Goal: Task Accomplishment & Management: Manage account settings

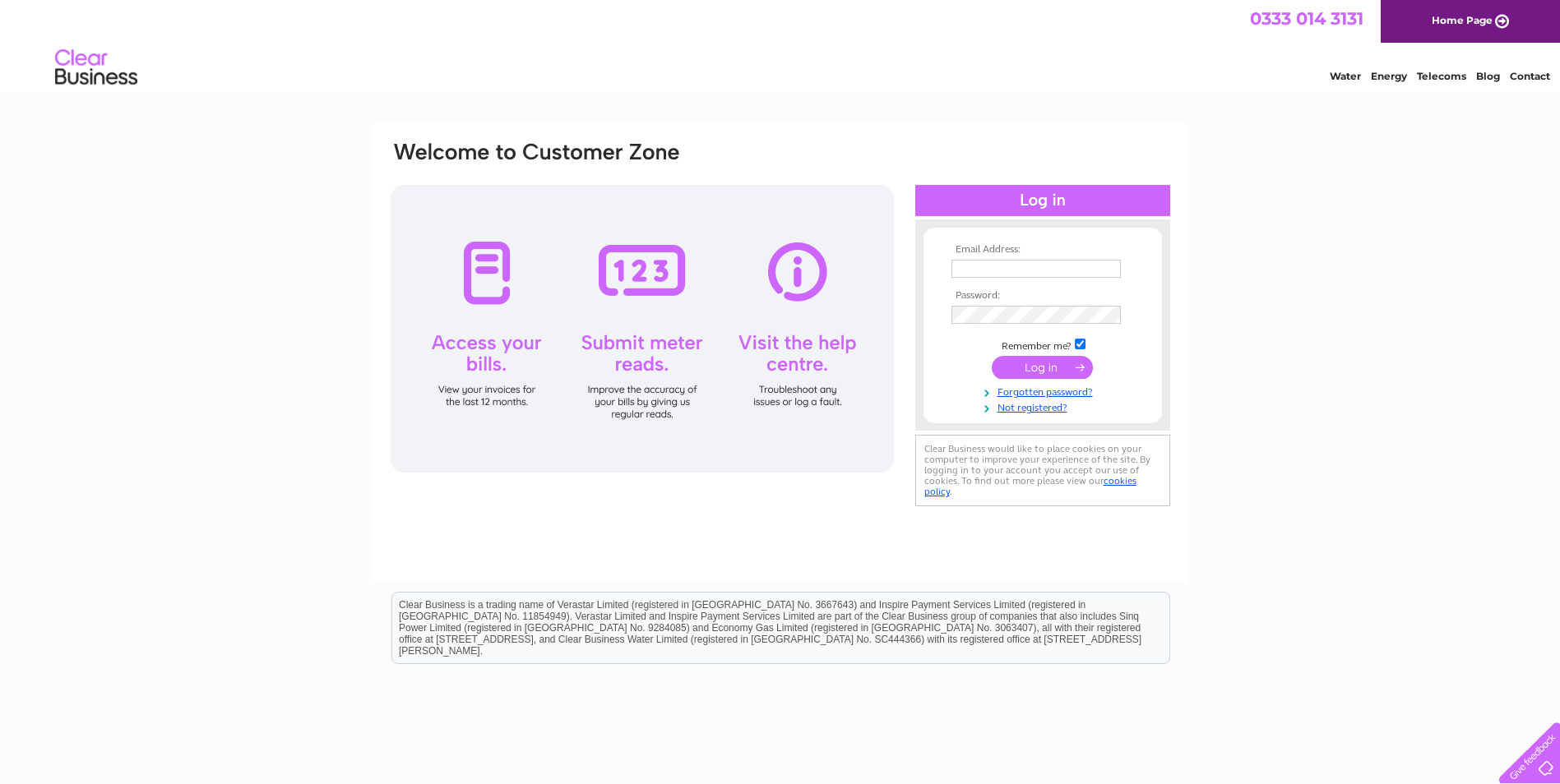
type input "sales@mgfmachining.com"
click at [1044, 364] on input "submit" at bounding box center [1041, 367] width 101 height 23
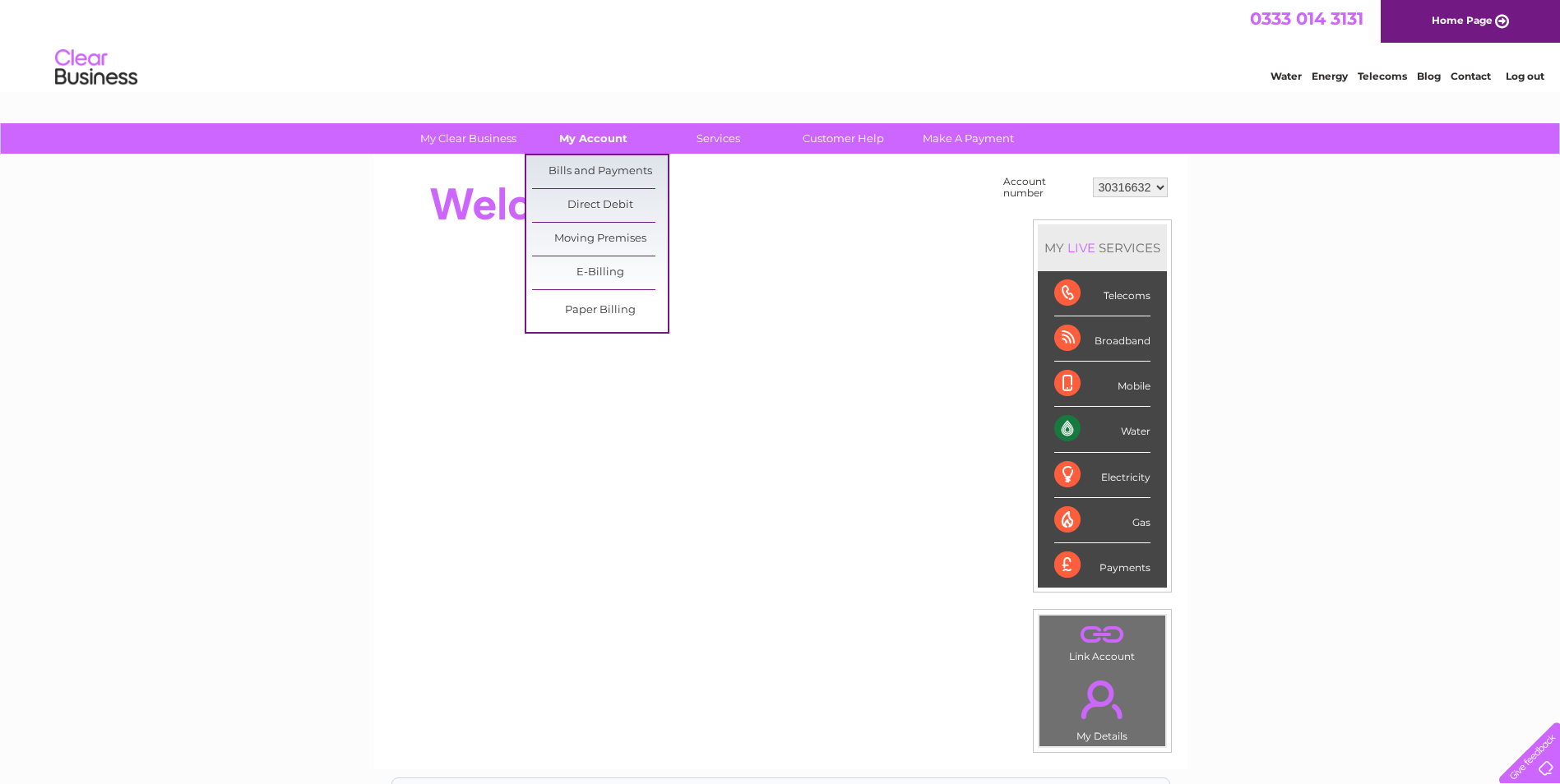
click at [582, 143] on link "My Account" at bounding box center [593, 139] width 136 height 31
click at [590, 171] on link "Bills and Payments" at bounding box center [600, 171] width 136 height 33
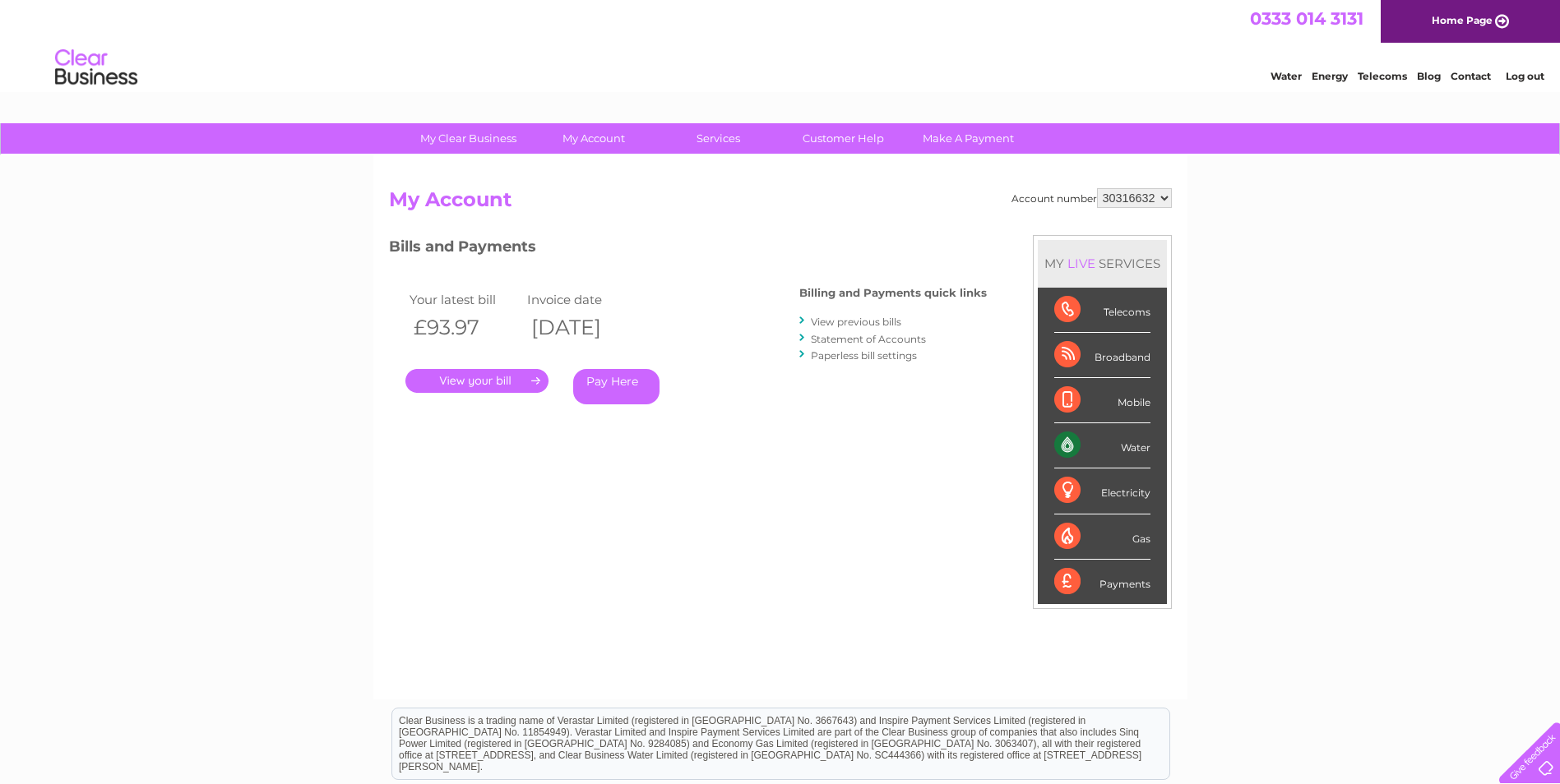
click at [482, 381] on link "." at bounding box center [476, 381] width 143 height 24
drag, startPoint x: 861, startPoint y: 320, endPoint x: 872, endPoint y: 330, distance: 14.9
click at [861, 319] on link "View previous bills" at bounding box center [856, 321] width 90 height 13
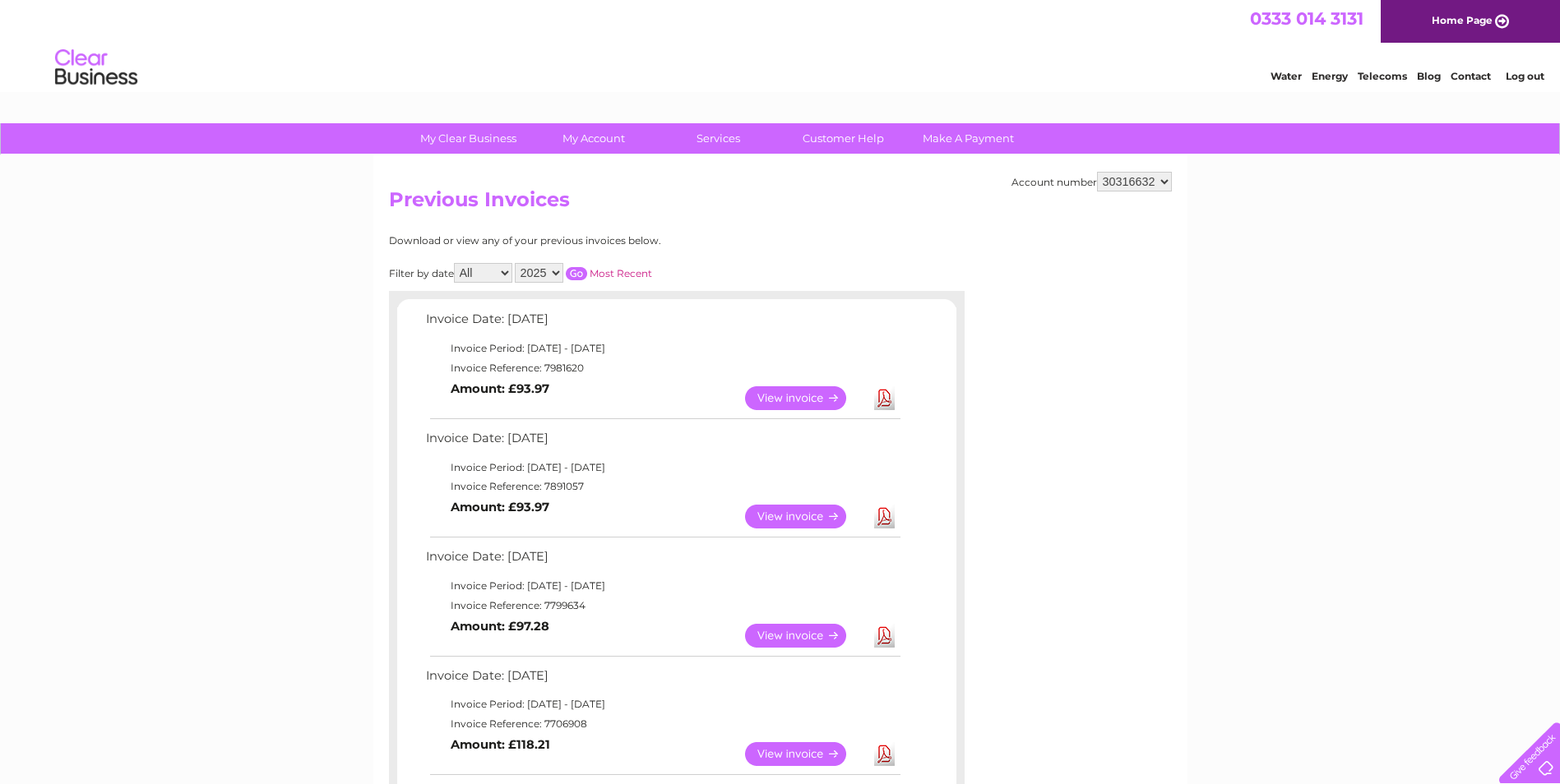
click at [801, 635] on link "View" at bounding box center [806, 635] width 121 height 24
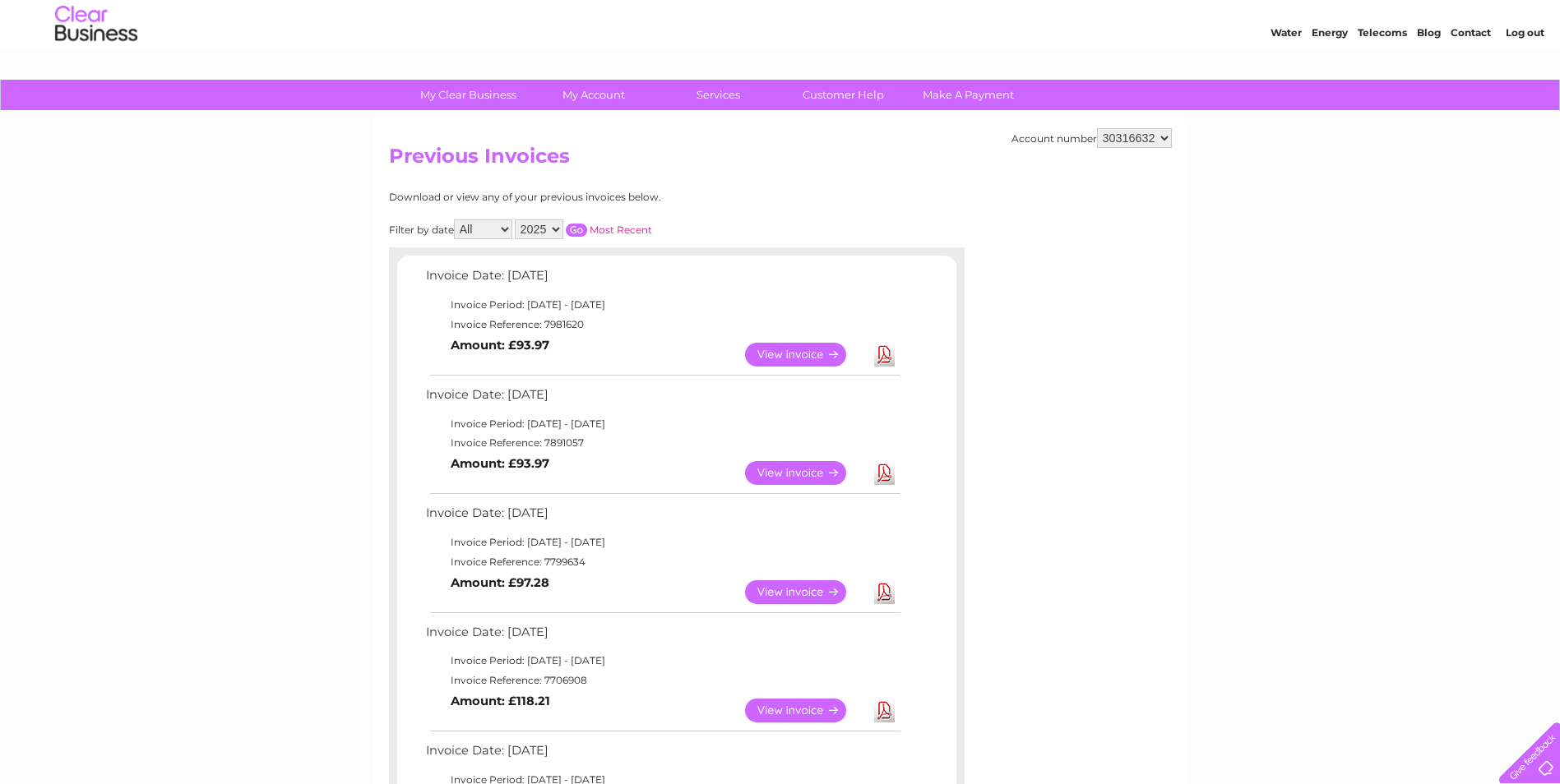
scroll to position [82, 0]
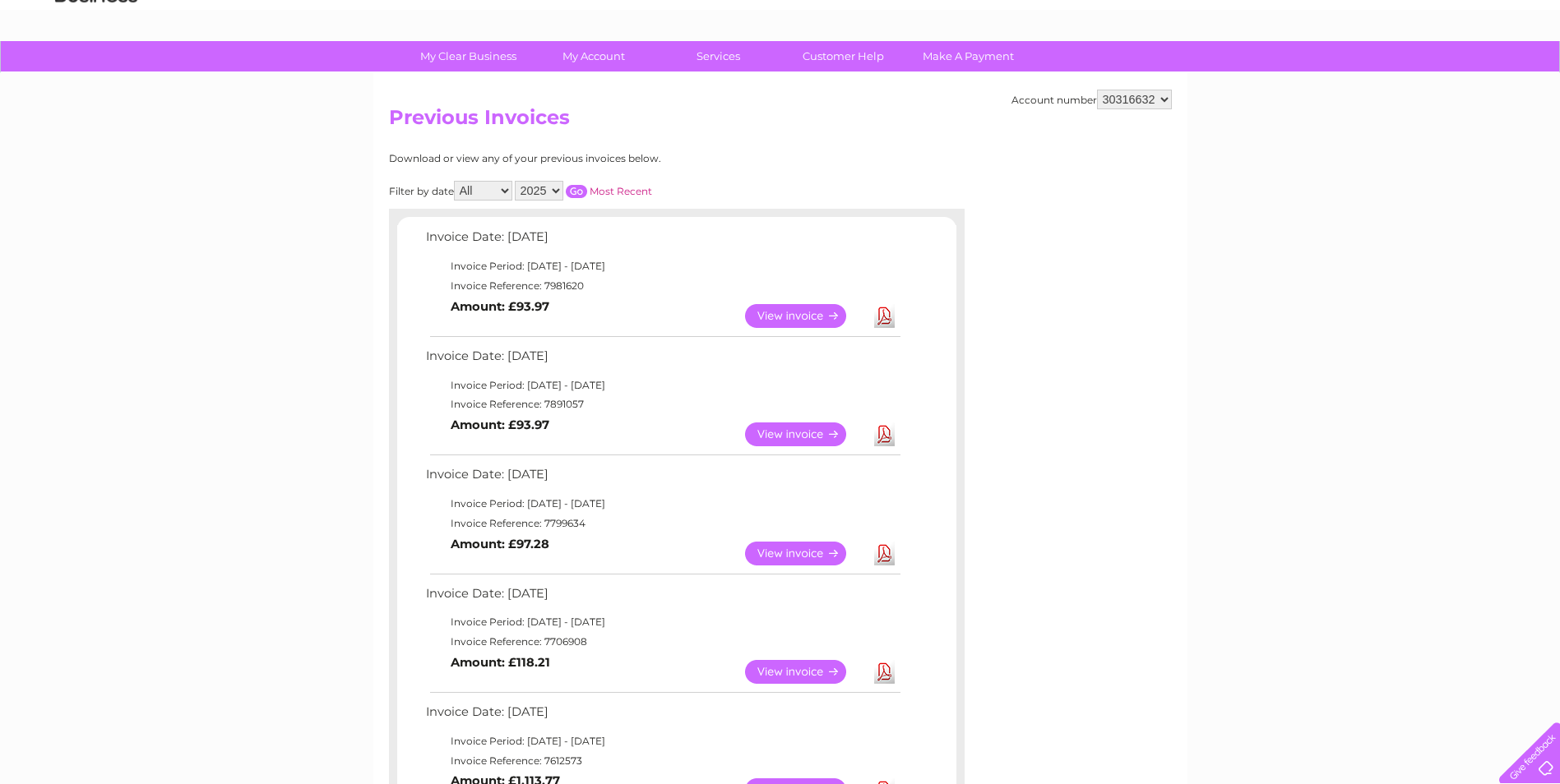
click at [816, 669] on link "View" at bounding box center [806, 671] width 121 height 24
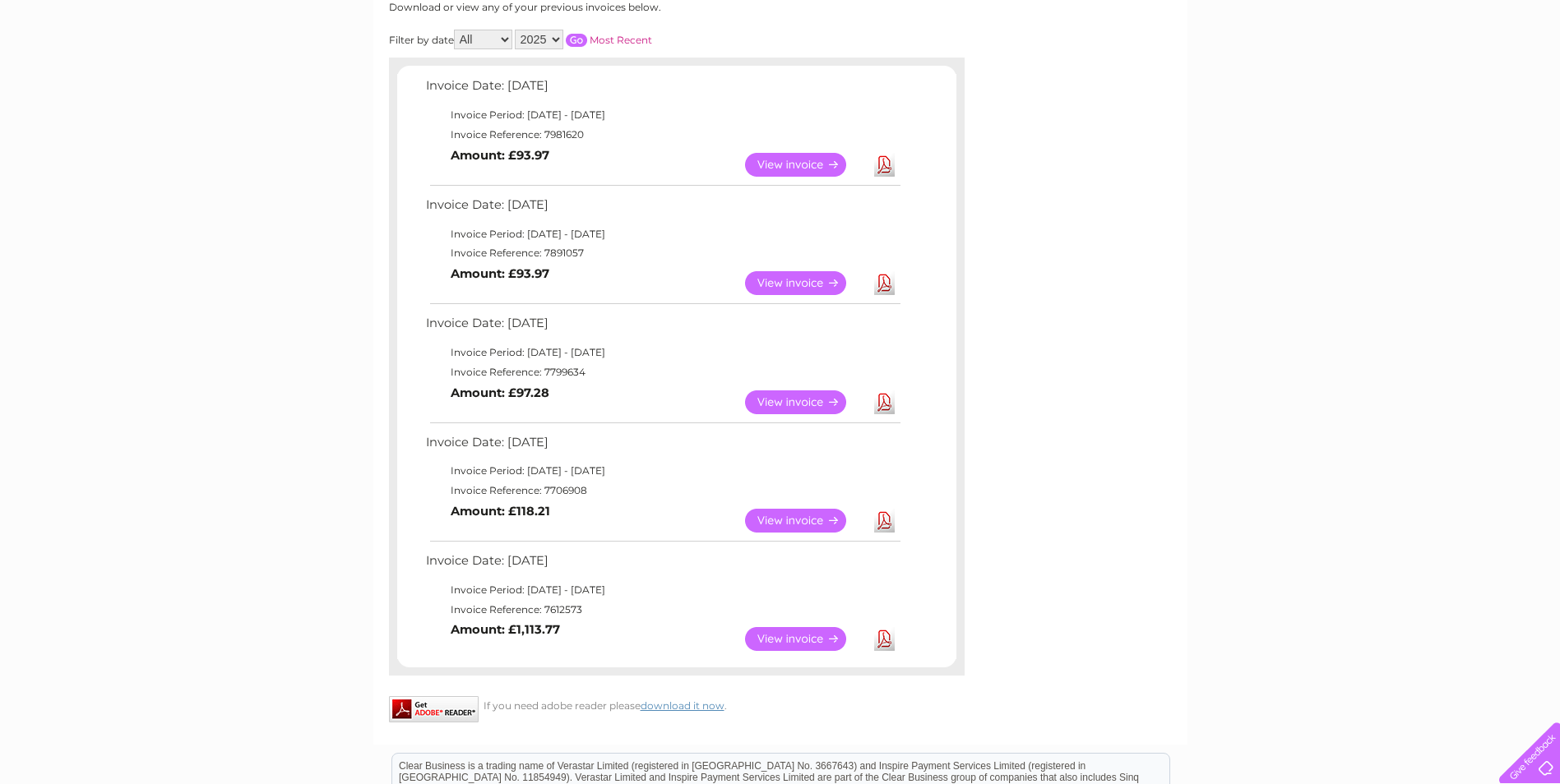
scroll to position [246, 0]
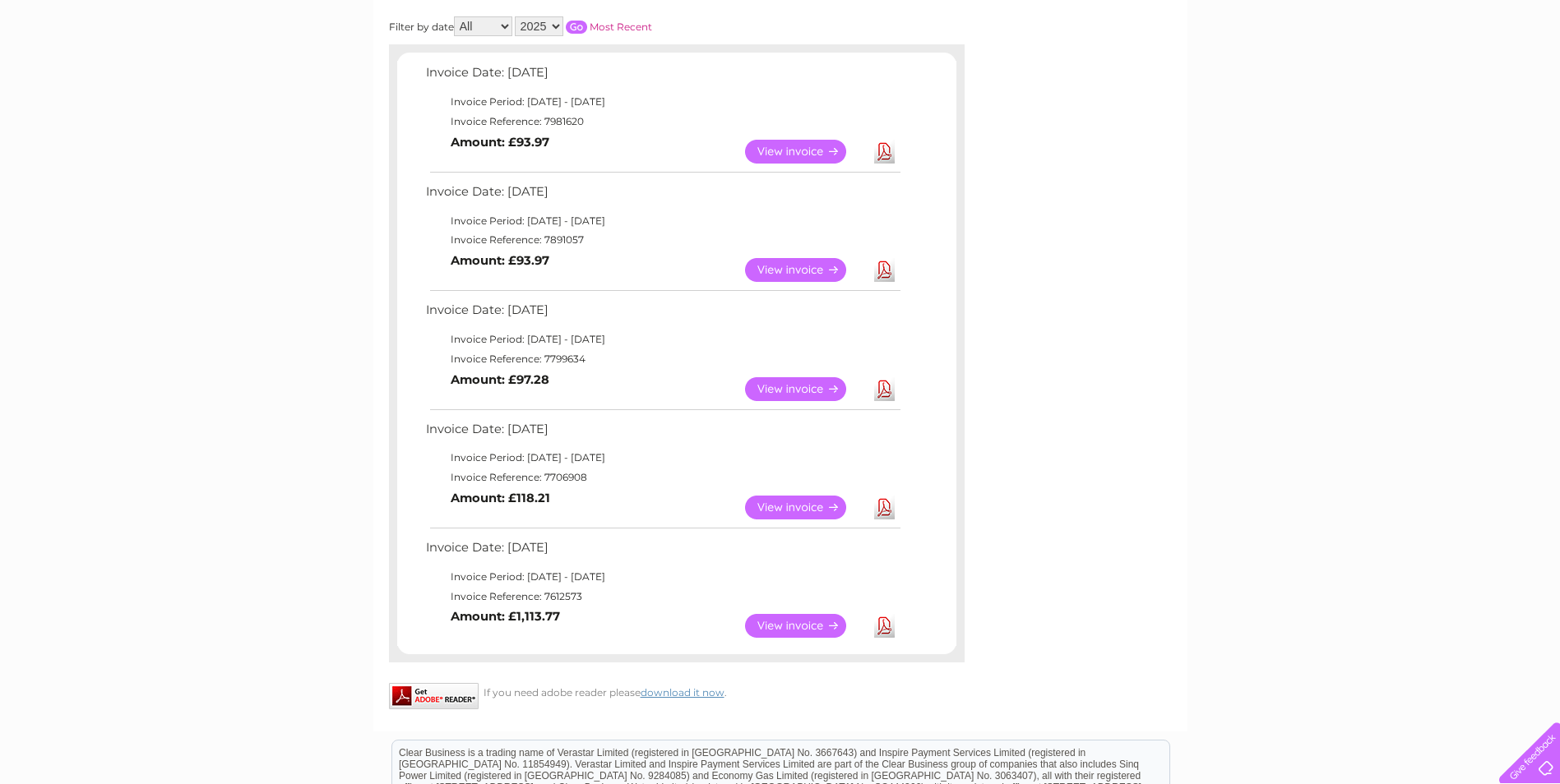
click at [779, 623] on link "View" at bounding box center [806, 625] width 121 height 24
click at [812, 384] on link "View" at bounding box center [806, 388] width 121 height 24
click at [808, 263] on link "View" at bounding box center [806, 268] width 121 height 24
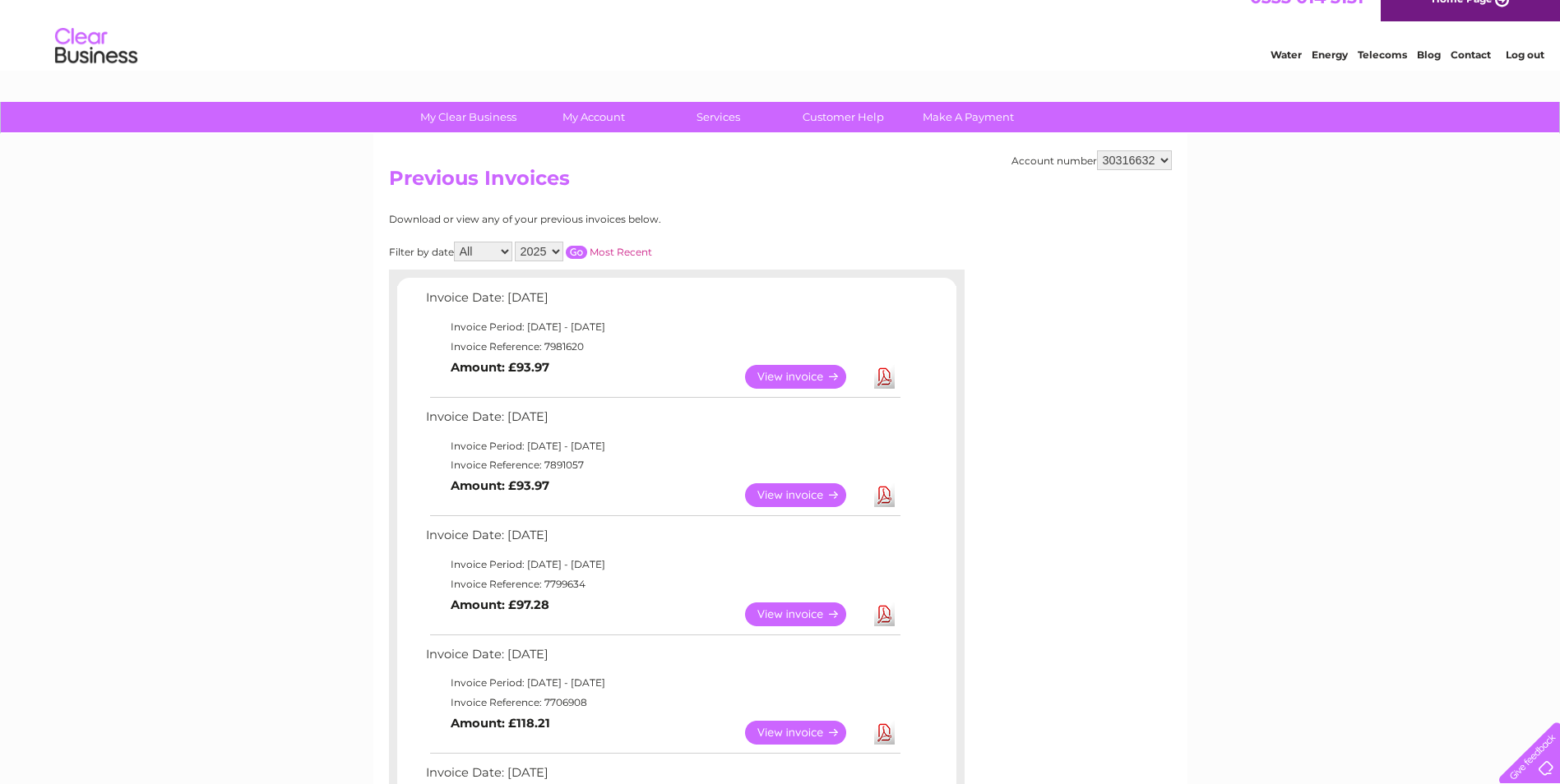
scroll to position [82, 0]
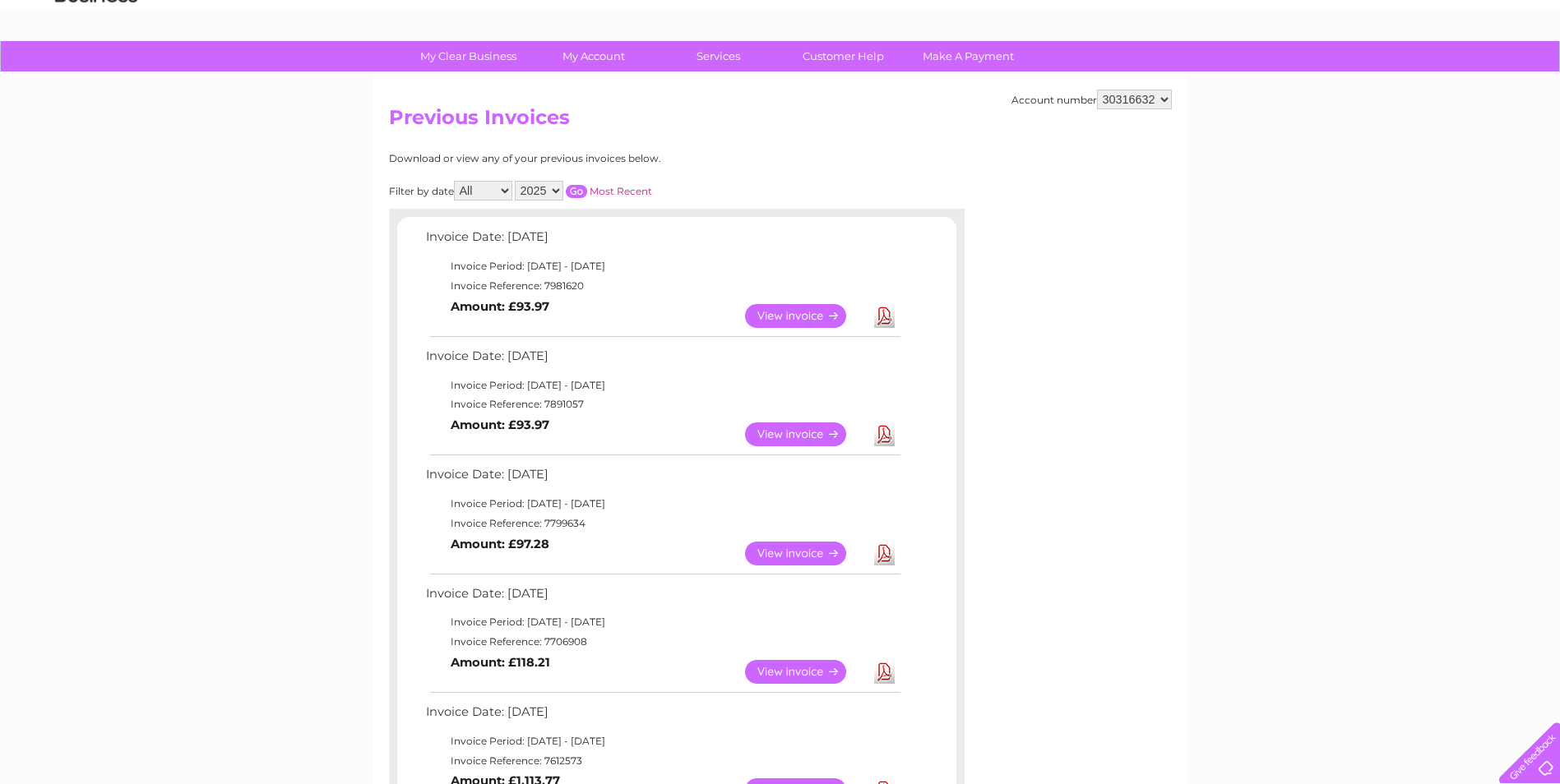
drag, startPoint x: 810, startPoint y: 551, endPoint x: 793, endPoint y: 551, distance: 17.0
click at [810, 551] on link "View" at bounding box center [806, 553] width 121 height 24
click at [806, 676] on link "View" at bounding box center [806, 671] width 121 height 24
click at [780, 324] on link "View" at bounding box center [806, 316] width 121 height 24
